Goal: Information Seeking & Learning: Learn about a topic

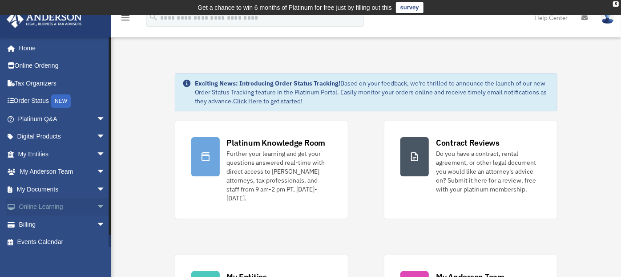
click at [96, 204] on span "arrow_drop_down" at bounding box center [105, 207] width 18 height 18
click at [55, 222] on link "Courses" at bounding box center [65, 224] width 106 height 18
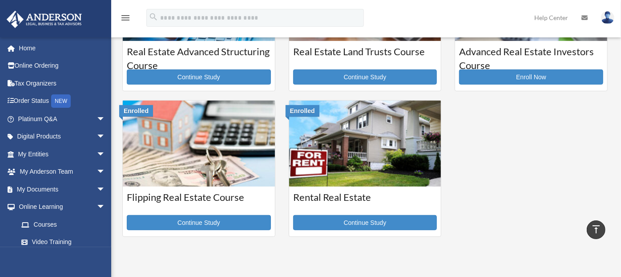
scroll to position [257, 0]
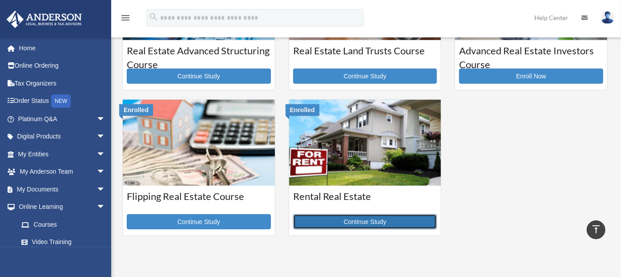
click at [385, 220] on link "Continue Study" at bounding box center [365, 221] width 144 height 15
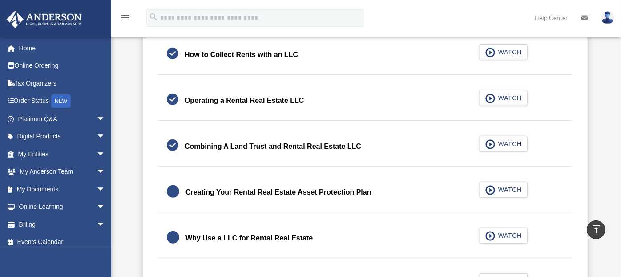
scroll to position [283, 0]
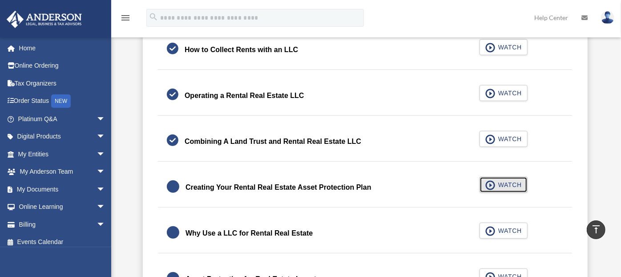
click at [508, 178] on button "WATCH" at bounding box center [503, 185] width 48 height 16
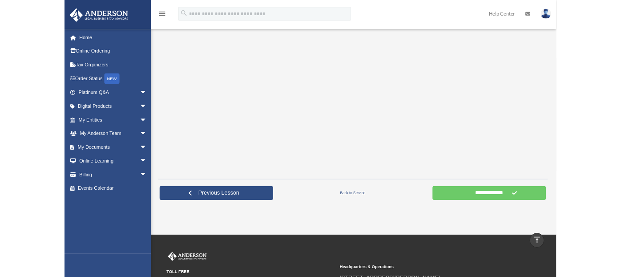
scroll to position [217, 0]
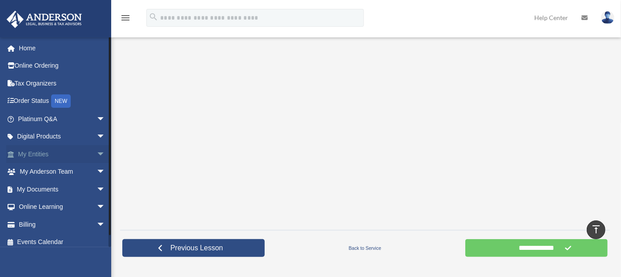
click at [96, 151] on span "arrow_drop_down" at bounding box center [105, 154] width 18 height 18
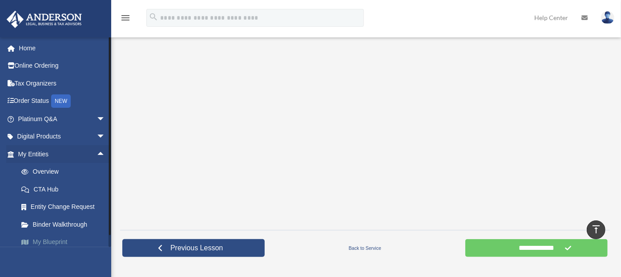
click at [53, 245] on link "My Blueprint" at bounding box center [65, 242] width 106 height 18
